Goal: Task Accomplishment & Management: Use online tool/utility

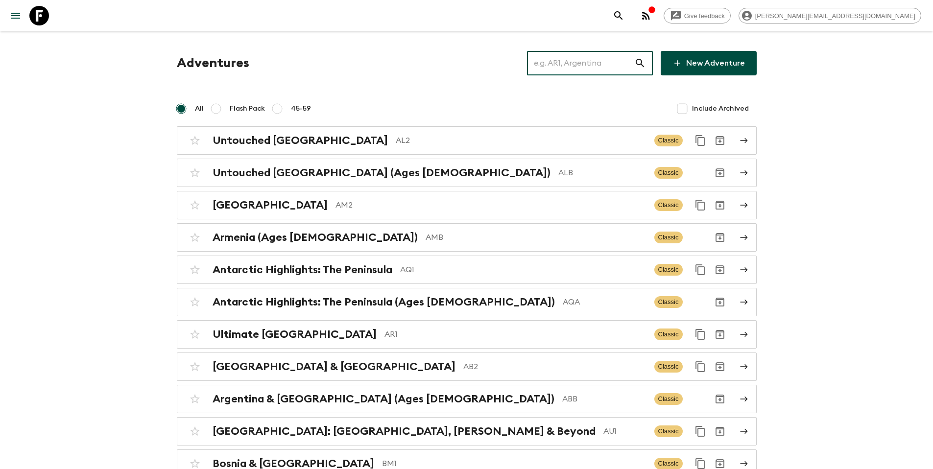
click at [569, 56] on input "text" at bounding box center [580, 62] width 107 height 27
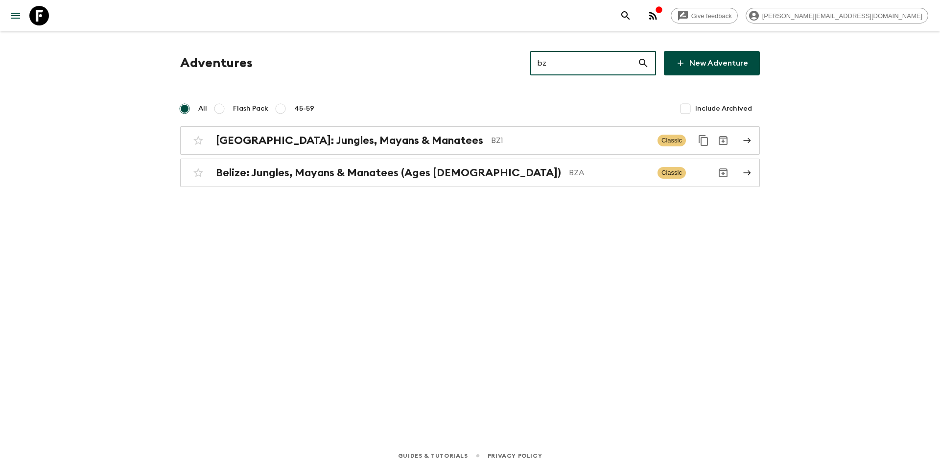
type input "bz1"
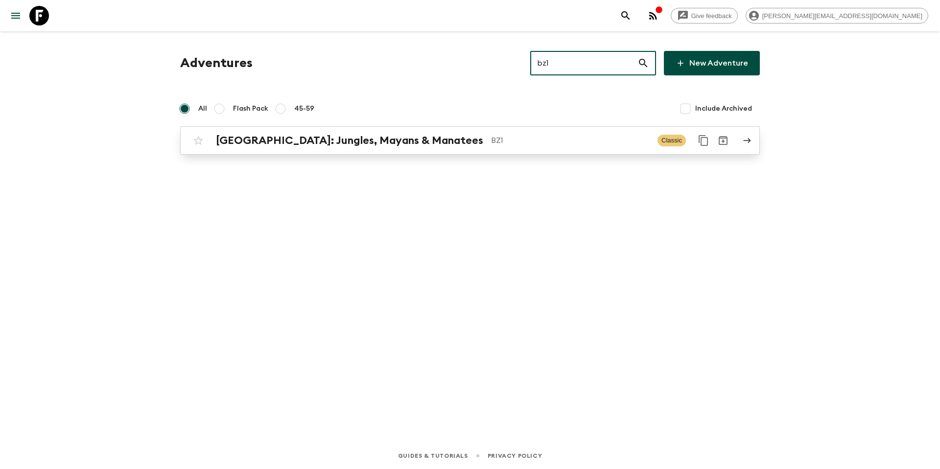
click at [491, 139] on p "BZ1" at bounding box center [570, 141] width 159 height 12
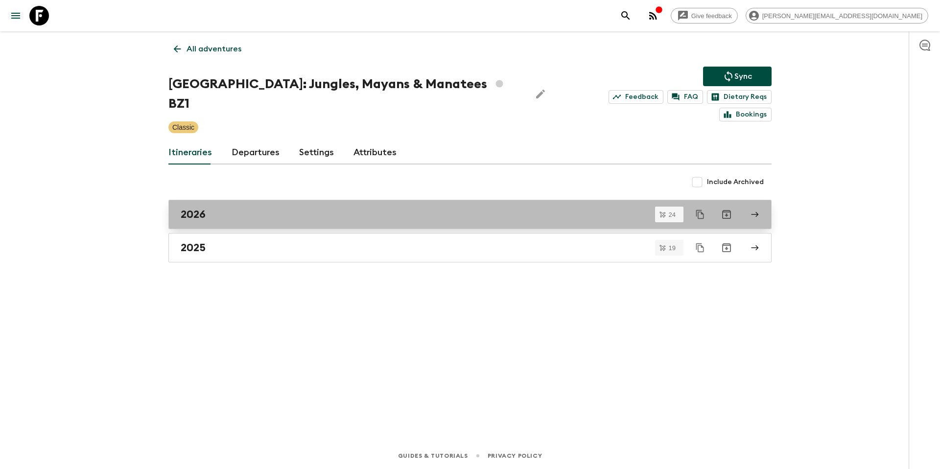
click at [202, 208] on h2 "2026" at bounding box center [193, 214] width 25 height 13
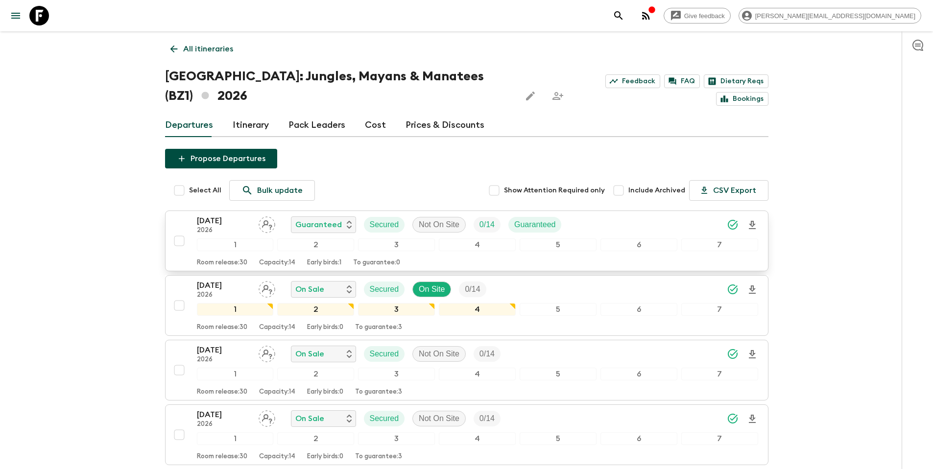
scroll to position [290, 0]
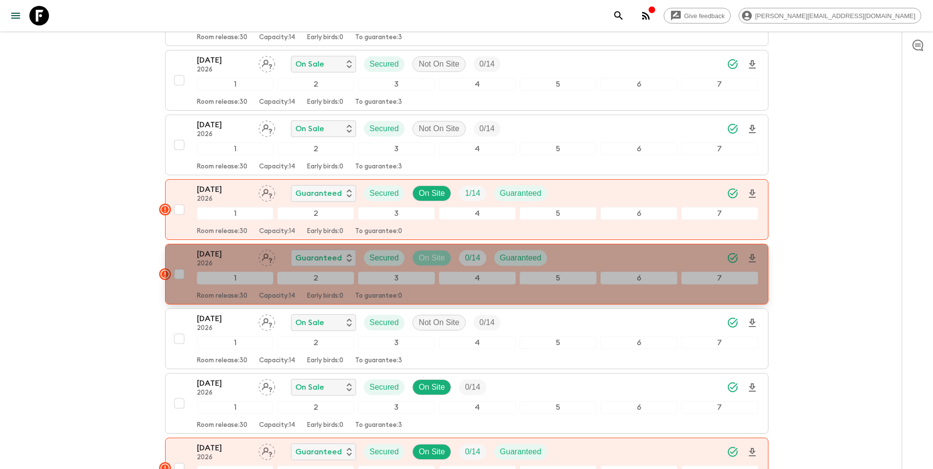
click at [442, 252] on p "On Site" at bounding box center [432, 258] width 26 height 12
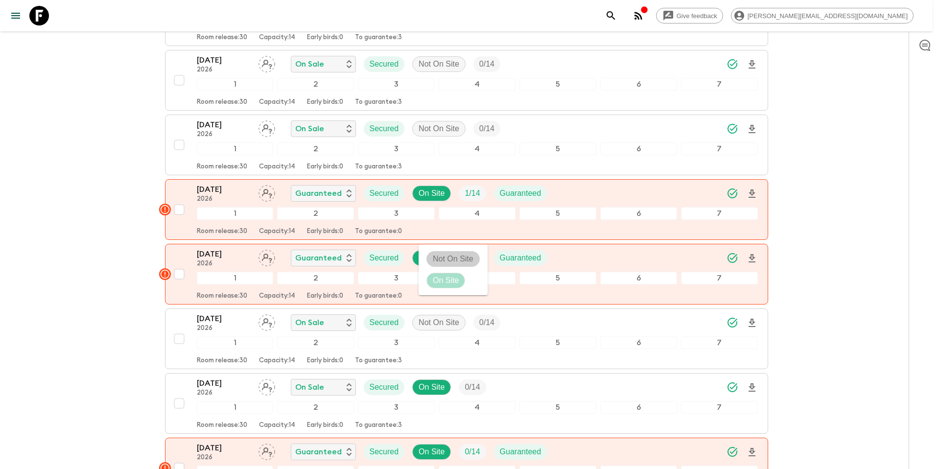
click at [444, 260] on p "Not On Site" at bounding box center [453, 259] width 41 height 12
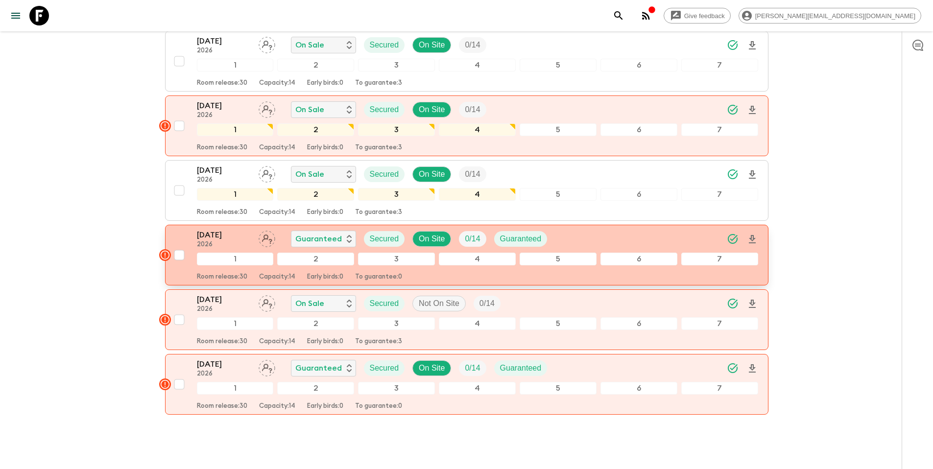
scroll to position [1359, 0]
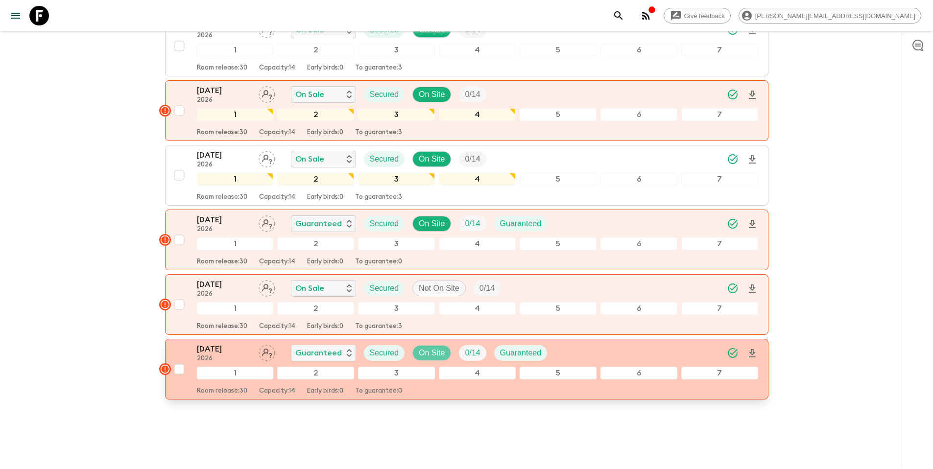
click at [435, 345] on div "On Site" at bounding box center [431, 353] width 39 height 16
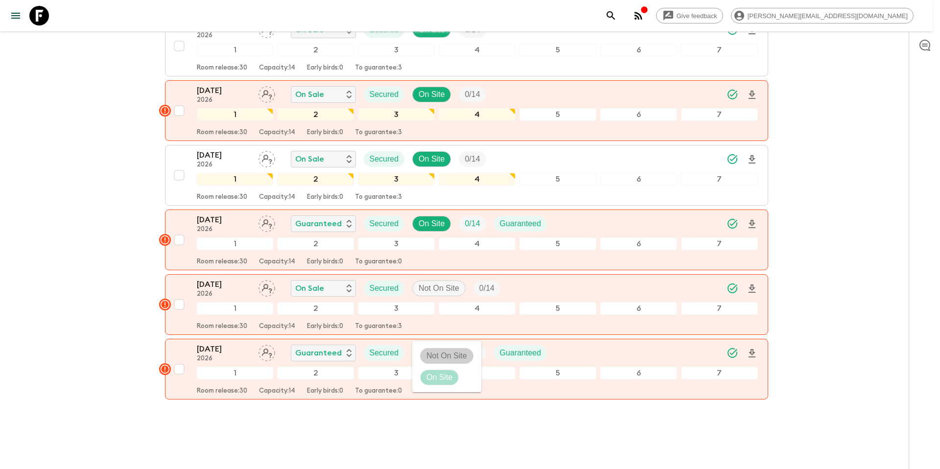
click at [438, 354] on p "Not On Site" at bounding box center [447, 356] width 41 height 12
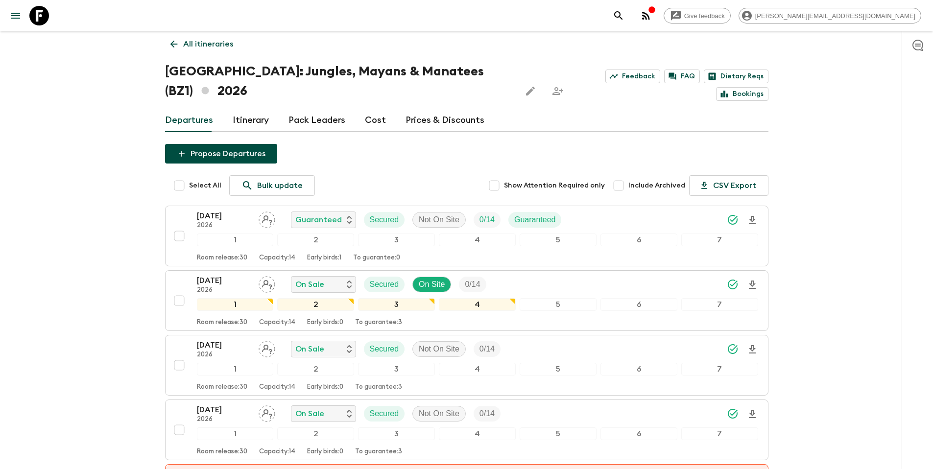
scroll to position [0, 0]
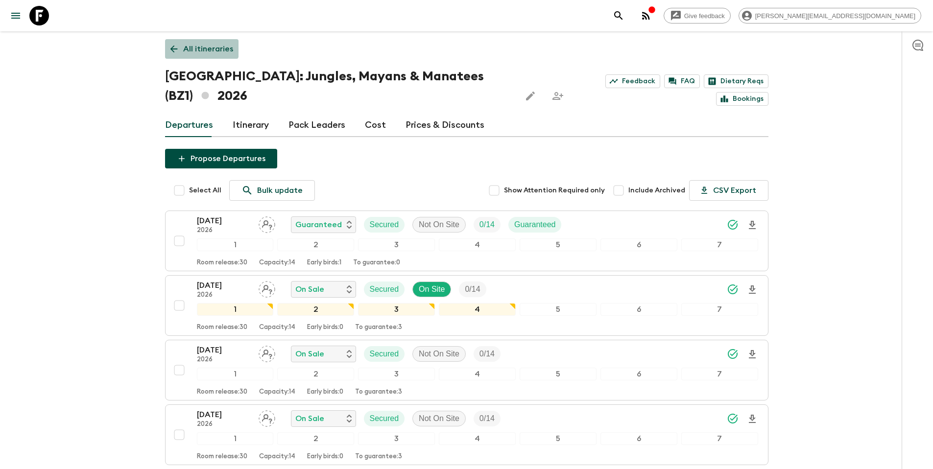
click at [197, 48] on p "All itineraries" at bounding box center [208, 49] width 50 height 12
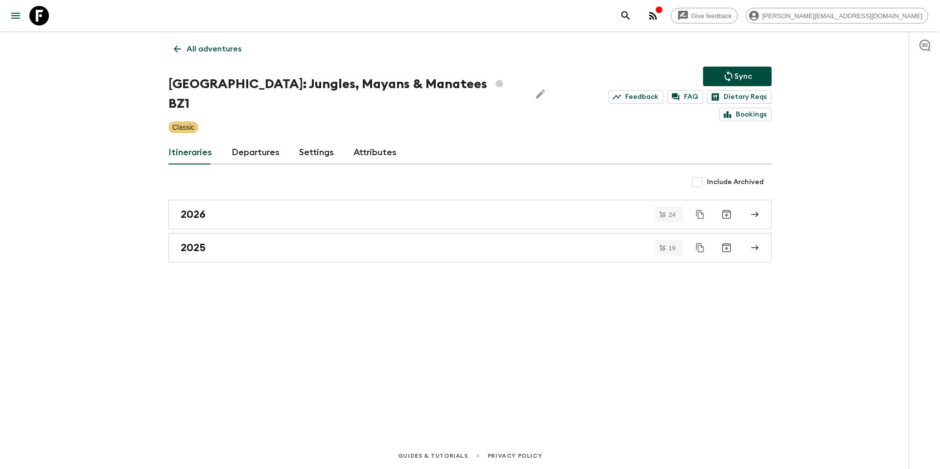
click at [751, 74] on p "Sync" at bounding box center [744, 77] width 18 height 12
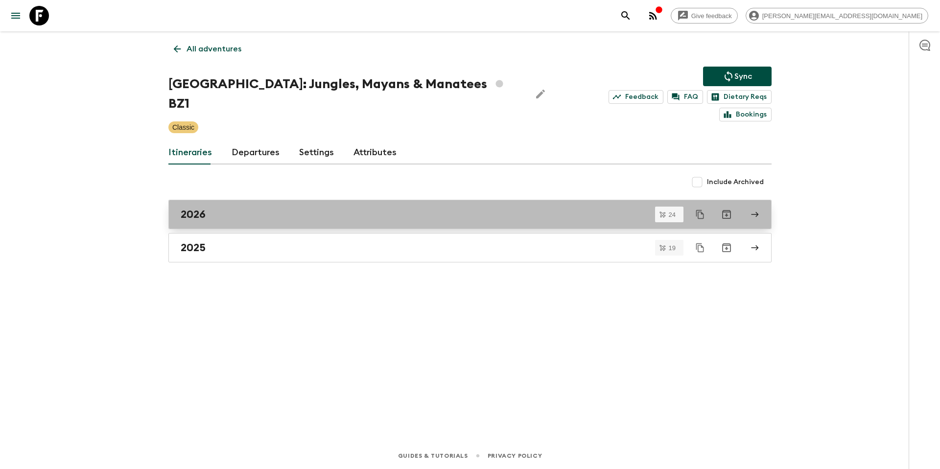
click at [256, 208] on div "2026" at bounding box center [461, 214] width 560 height 13
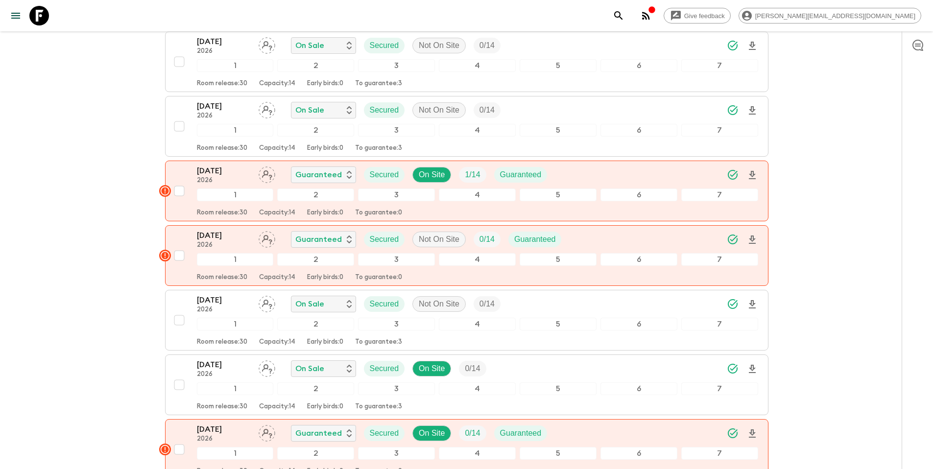
scroll to position [310, 0]
